Goal: Information Seeking & Learning: Learn about a topic

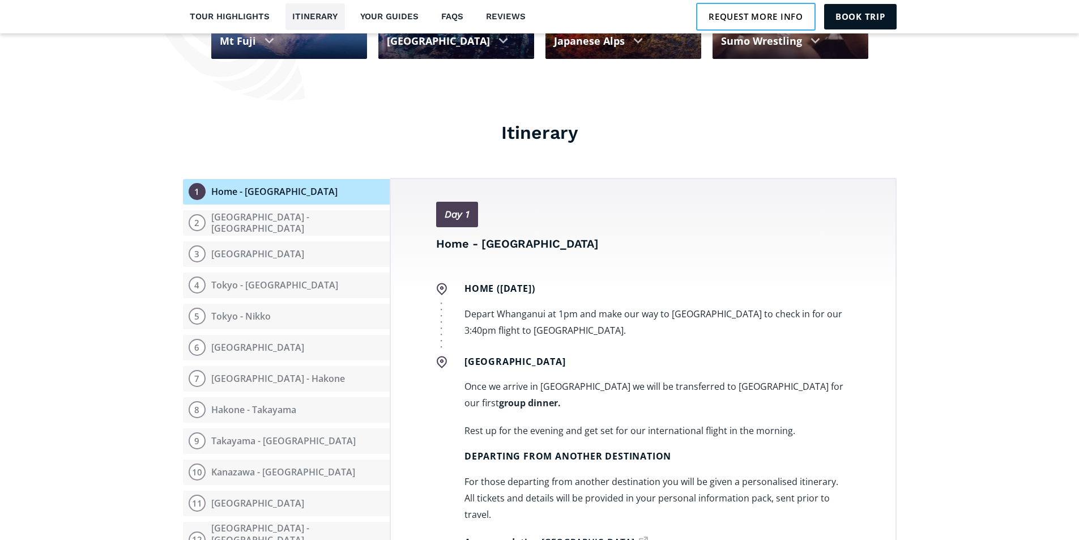
scroll to position [1303, 0]
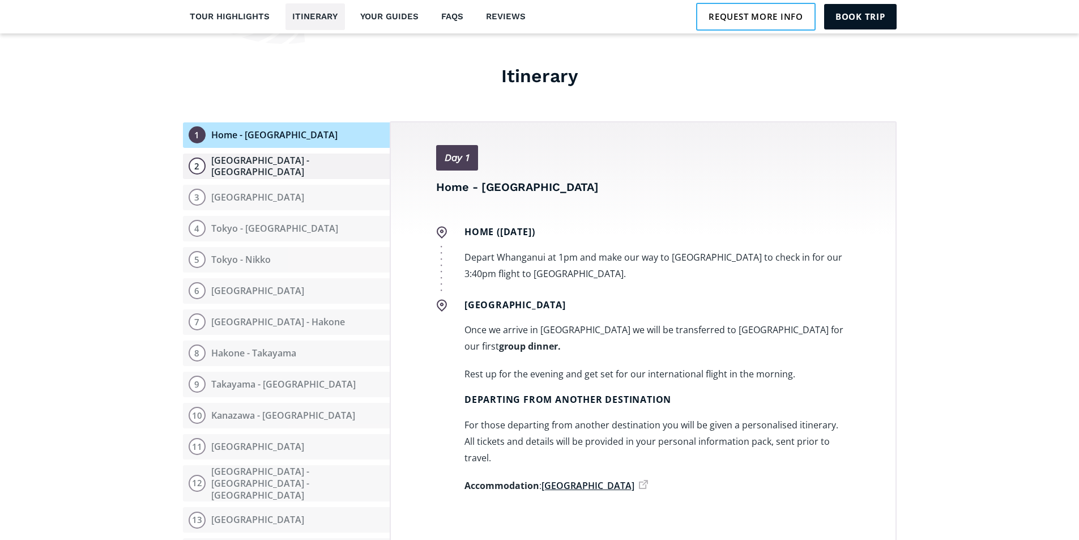
click at [252, 155] on div "[GEOGRAPHIC_DATA] - [GEOGRAPHIC_DATA]" at bounding box center [297, 167] width 173 height 24
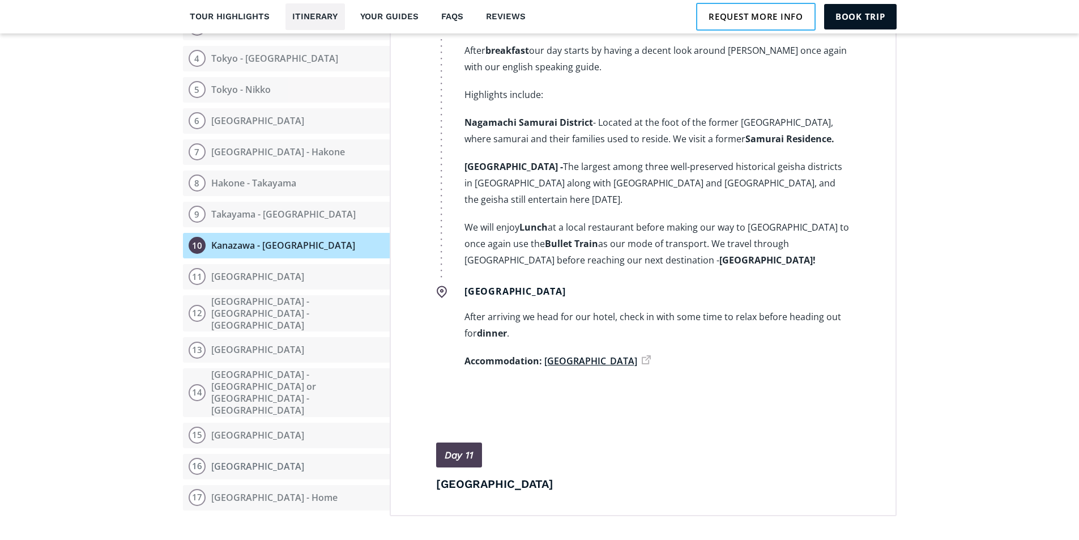
scroll to position [4386, 0]
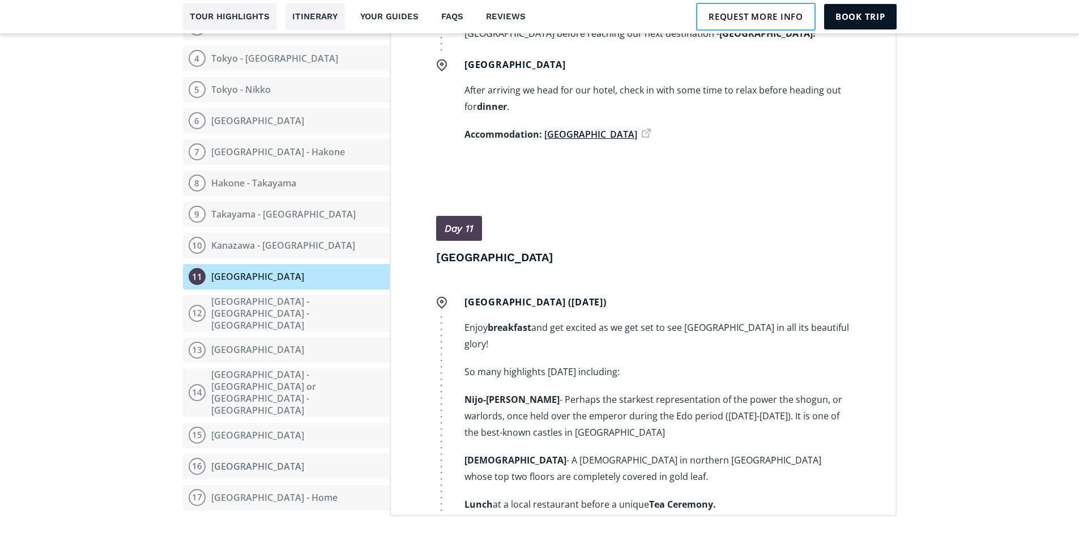
click at [237, 15] on link "Tour highlights" at bounding box center [230, 16] width 94 height 27
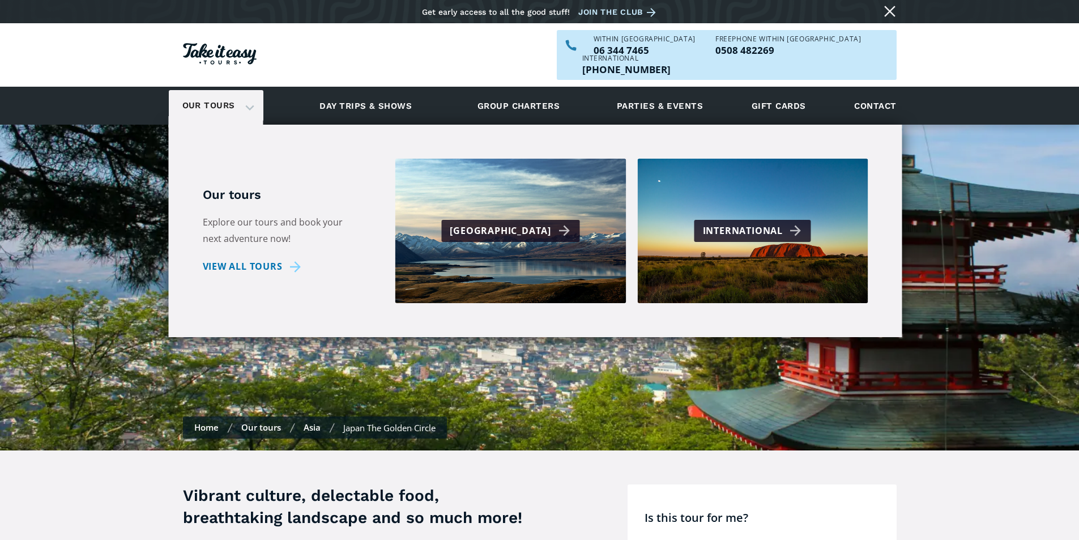
click at [228, 92] on link "Our tours" at bounding box center [209, 105] width 70 height 27
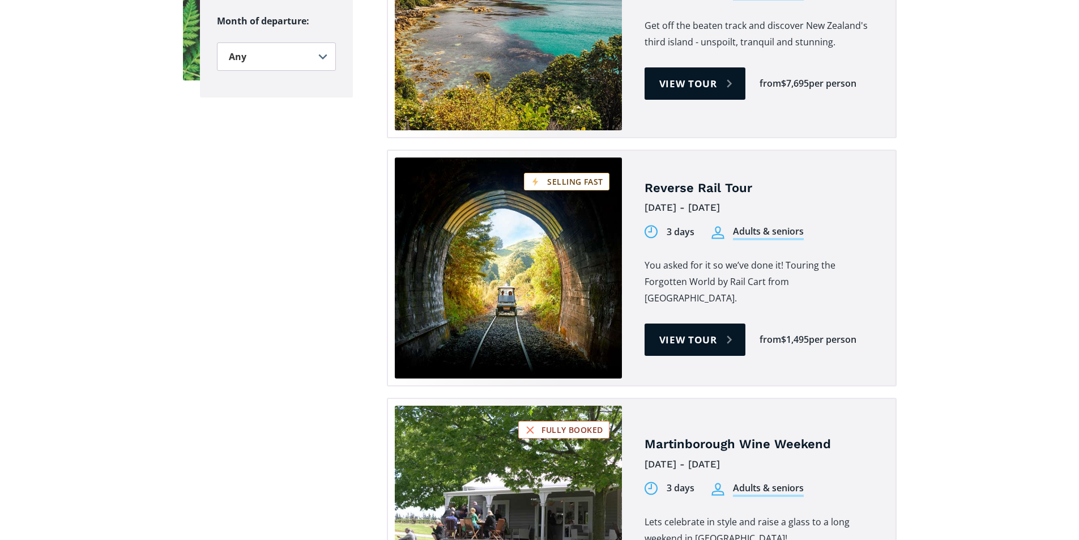
scroll to position [1642, 0]
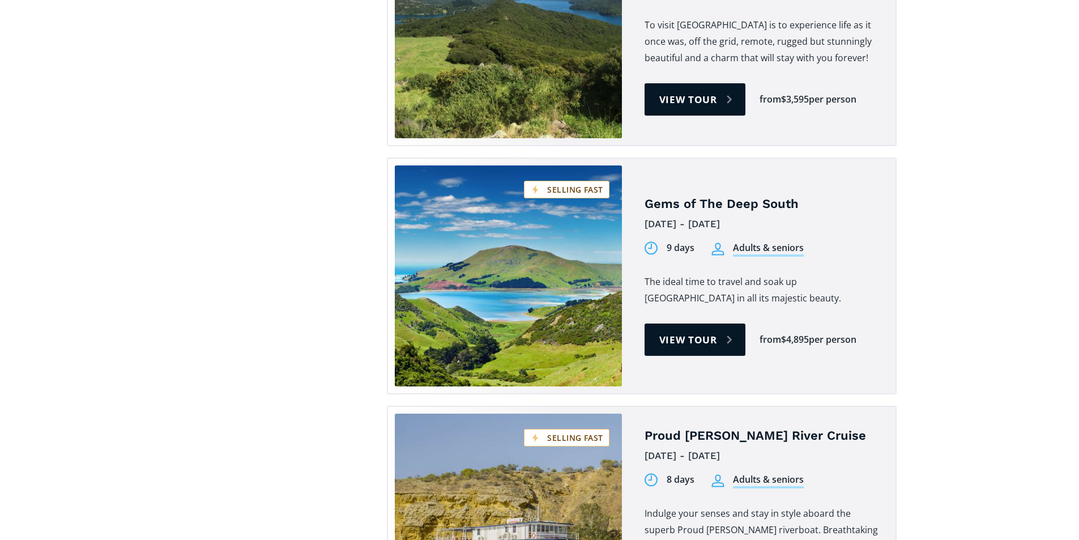
scroll to position [2322, 0]
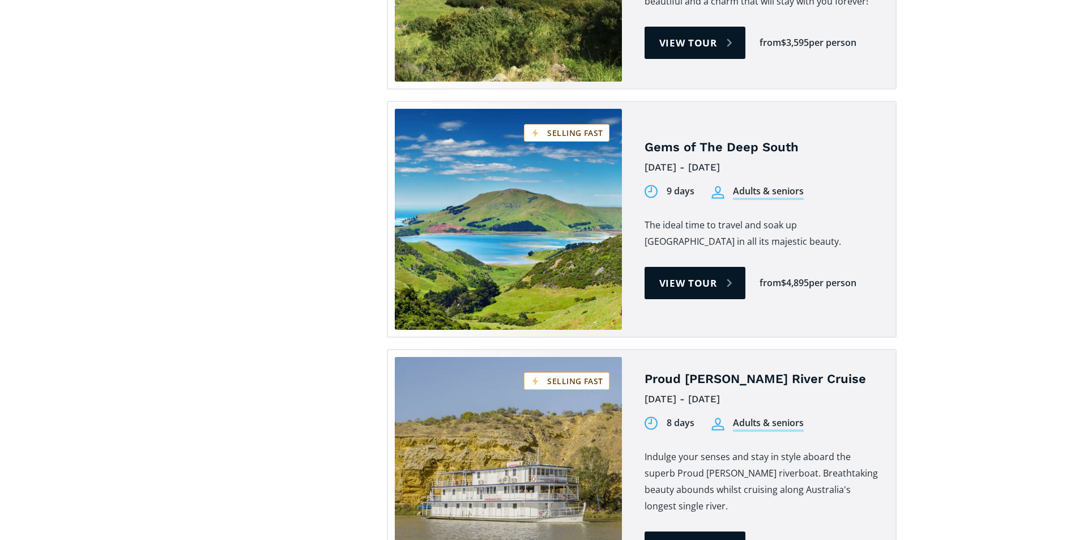
click at [951, 336] on section "Suitable for: Adults & seniors Students Country: New Zealand Australia Pacific …" at bounding box center [539, 301] width 1079 height 3005
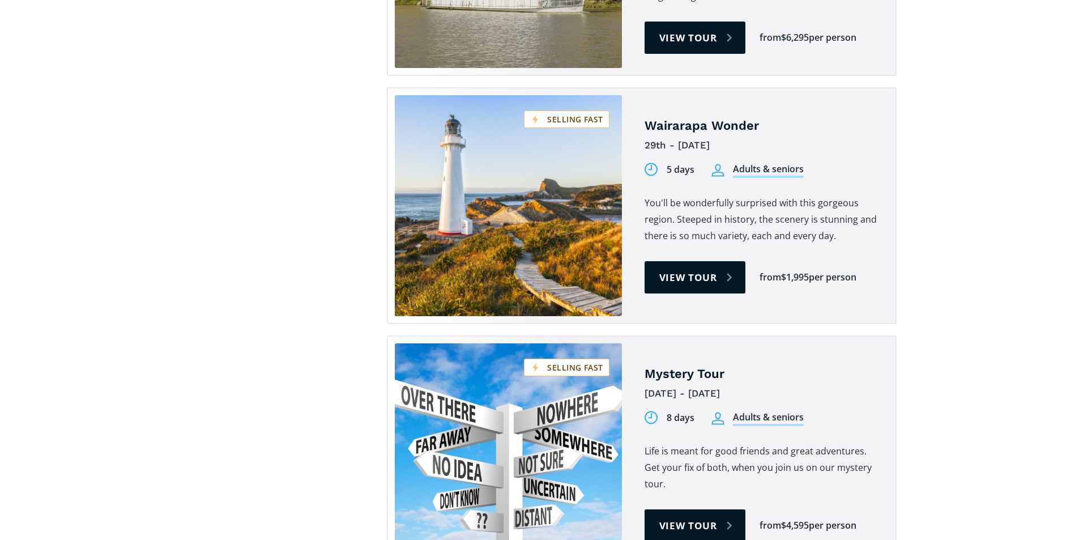
scroll to position [2888, 0]
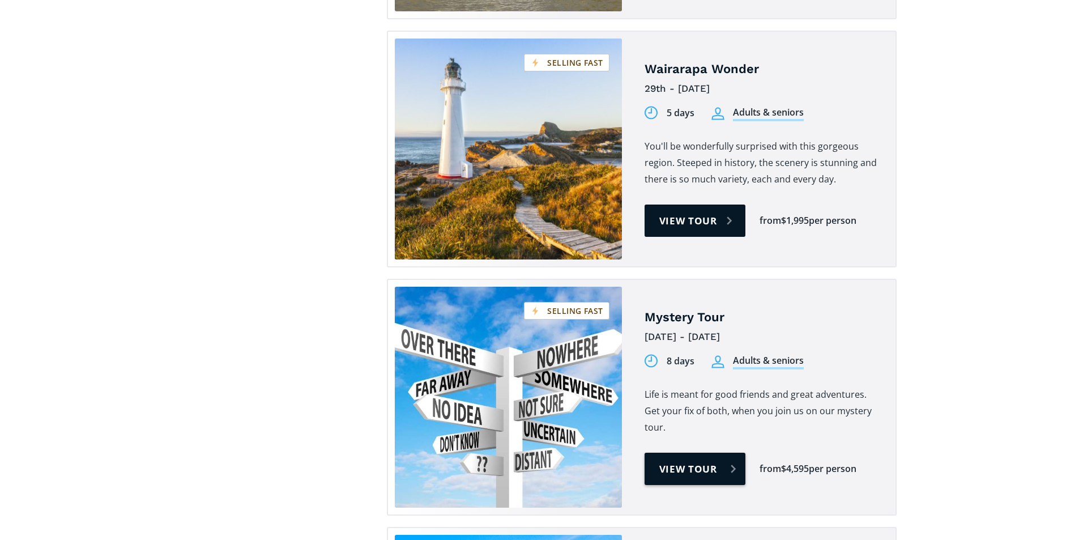
click at [701, 455] on link "View tour" at bounding box center [695, 469] width 101 height 32
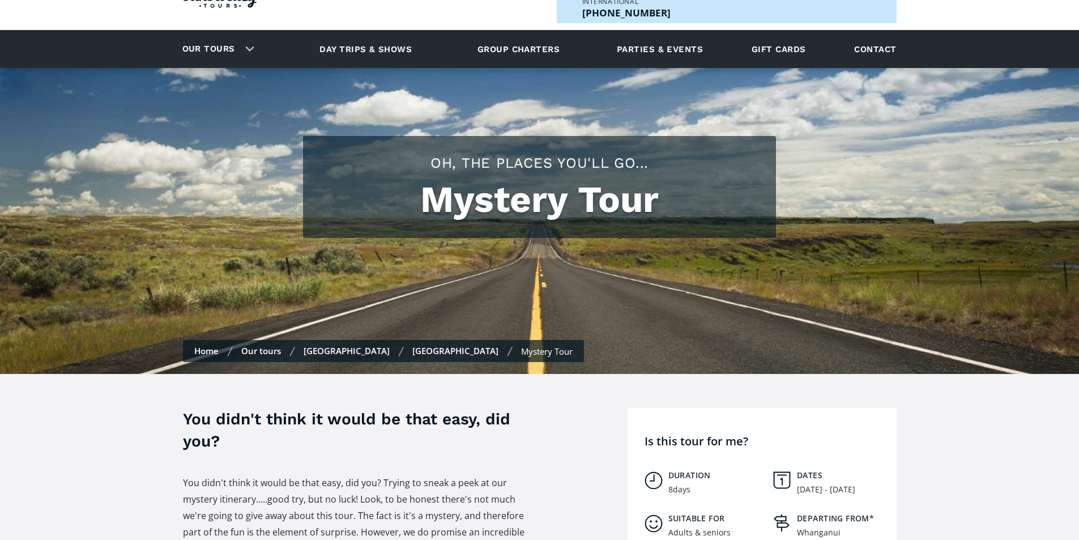
scroll to position [227, 0]
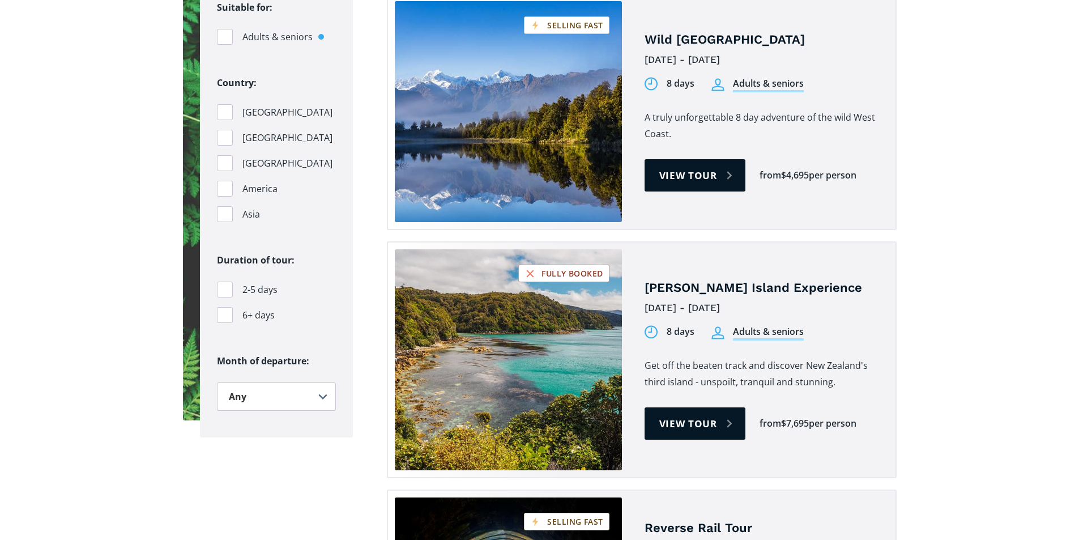
scroll to position [963, 0]
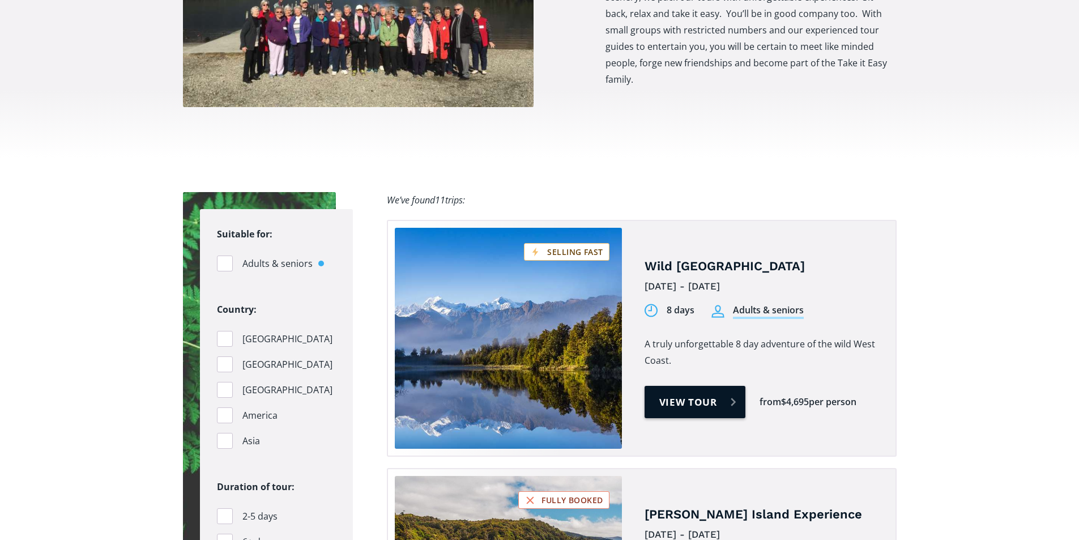
click at [719, 386] on link "View tour" at bounding box center [695, 402] width 101 height 32
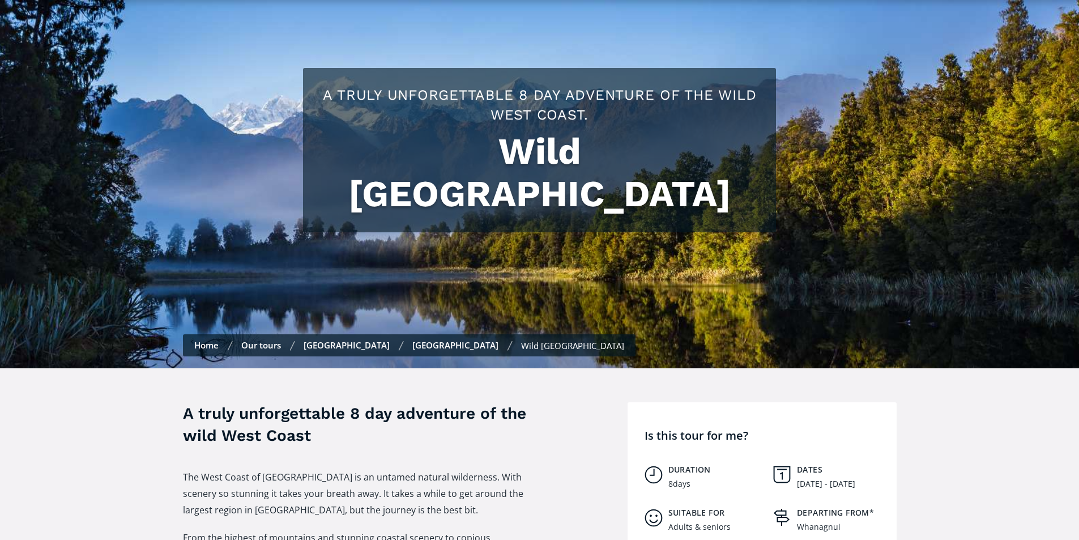
scroll to position [66, 0]
